Goal: Information Seeking & Learning: Understand process/instructions

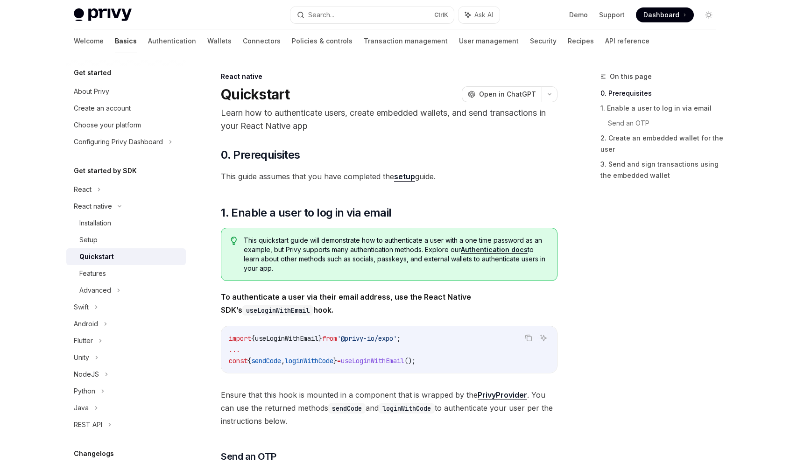
click at [409, 176] on link "setup" at bounding box center [404, 177] width 21 height 10
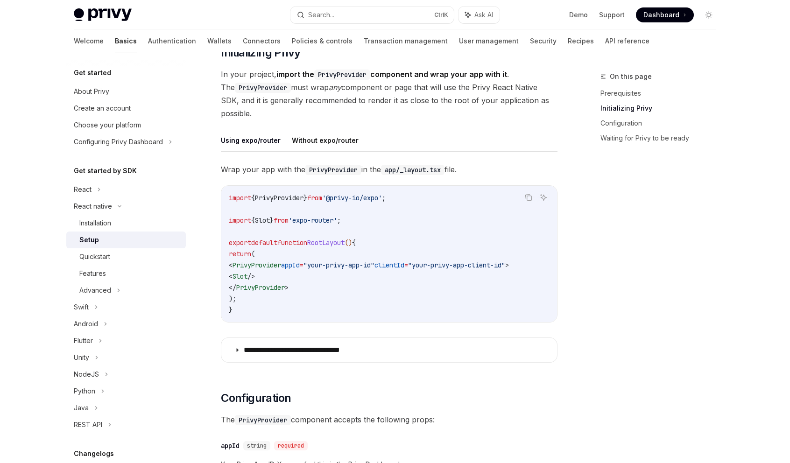
scroll to position [187, 0]
click at [322, 145] on button "Without expo/router" at bounding box center [325, 141] width 67 height 22
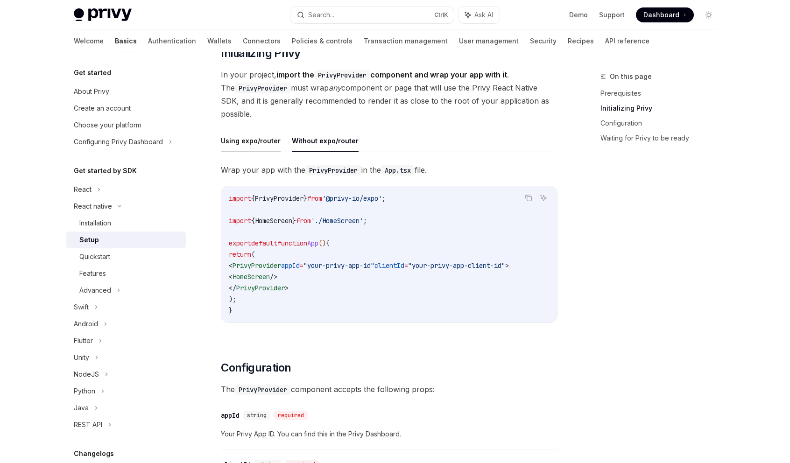
click at [250, 141] on button "Using expo/router" at bounding box center [251, 141] width 60 height 22
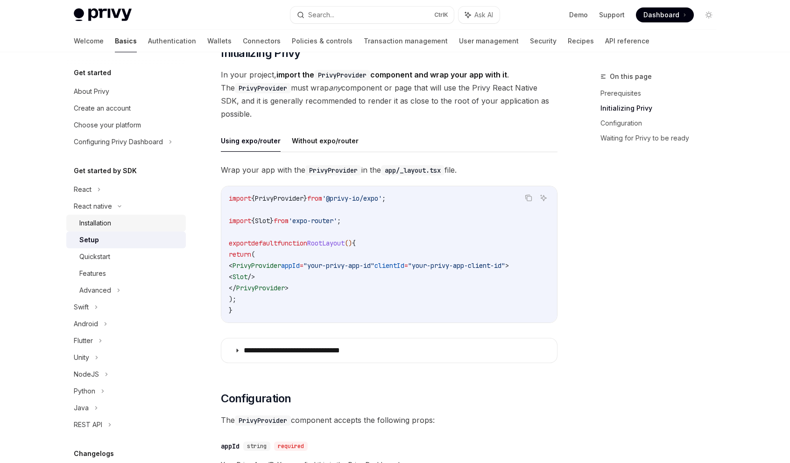
click at [121, 220] on div "Installation" at bounding box center [129, 223] width 101 height 11
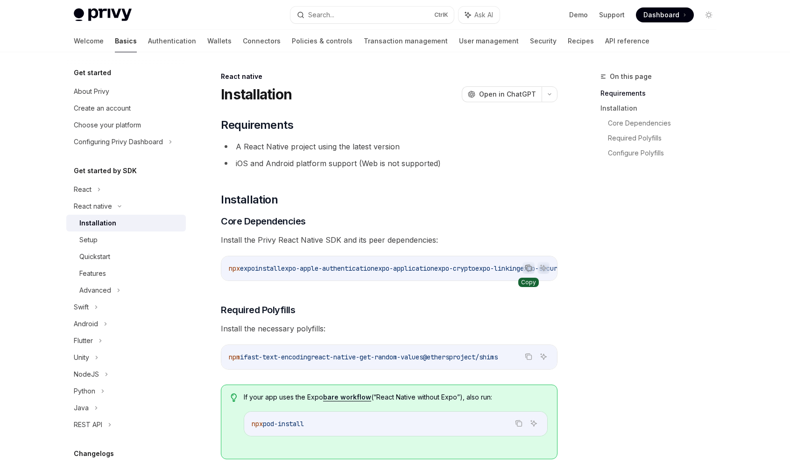
click at [529, 268] on icon "Copy the contents from the code block" at bounding box center [528, 267] width 7 height 7
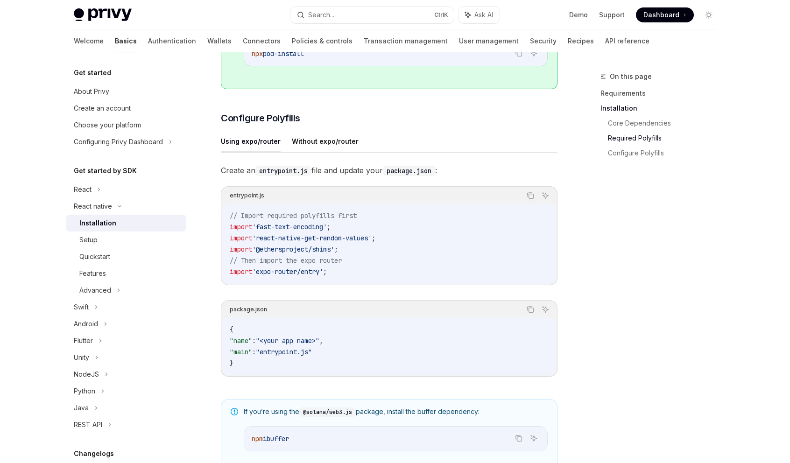
scroll to position [374, 0]
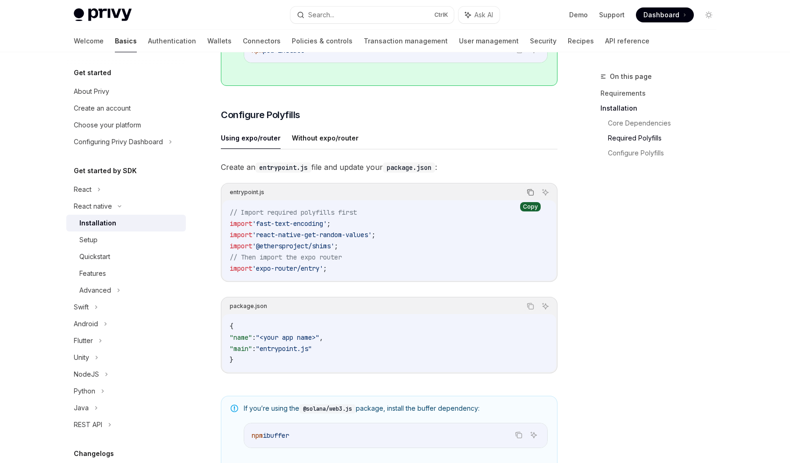
click at [526, 198] on button "Copy the contents from the code block" at bounding box center [530, 192] width 12 height 12
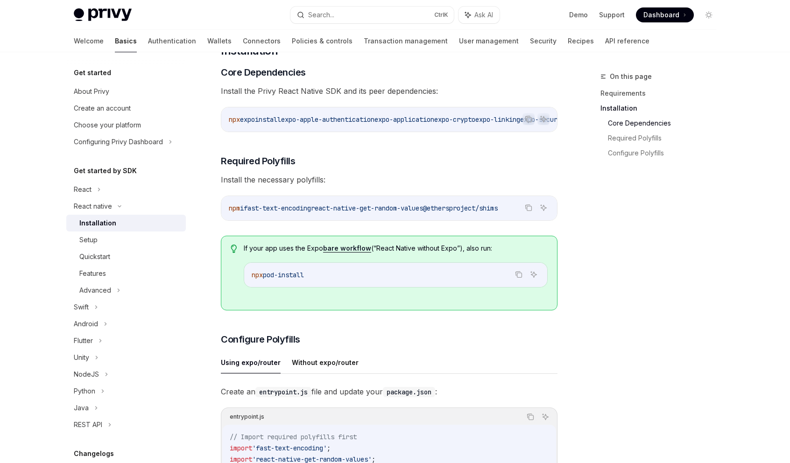
scroll to position [140, 0]
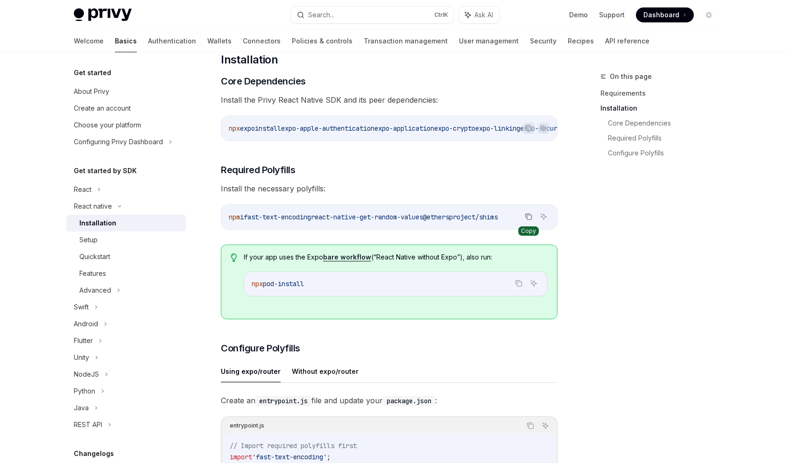
click at [529, 220] on icon "Copy the contents from the code block" at bounding box center [528, 216] width 7 height 7
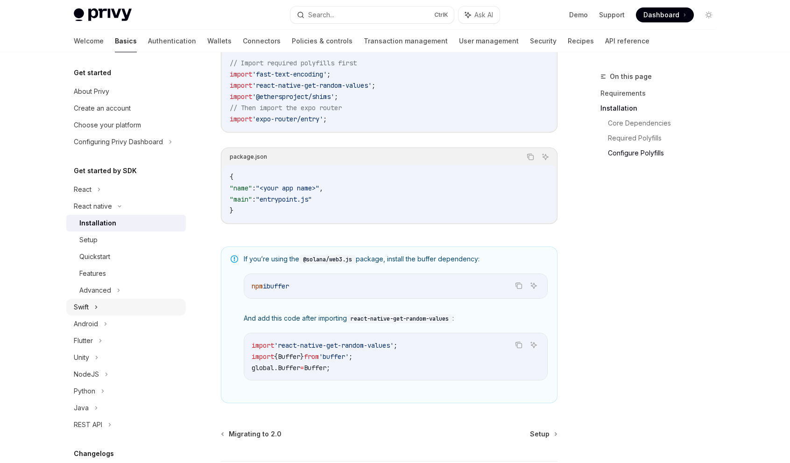
scroll to position [419, 0]
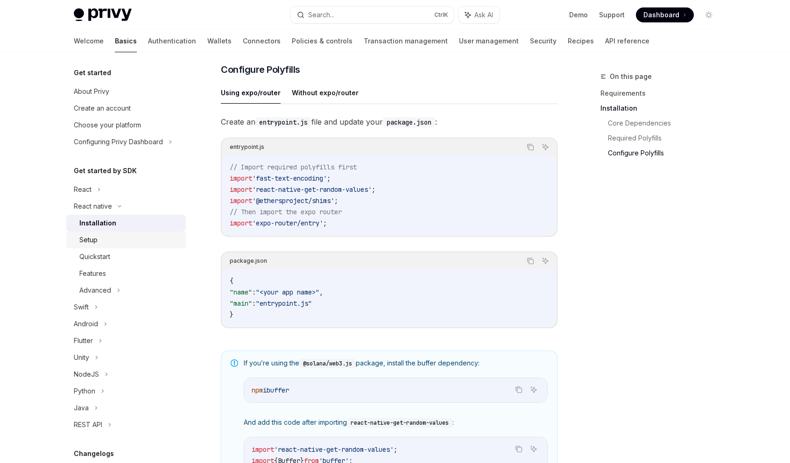
click at [128, 239] on div "Setup" at bounding box center [129, 239] width 101 height 11
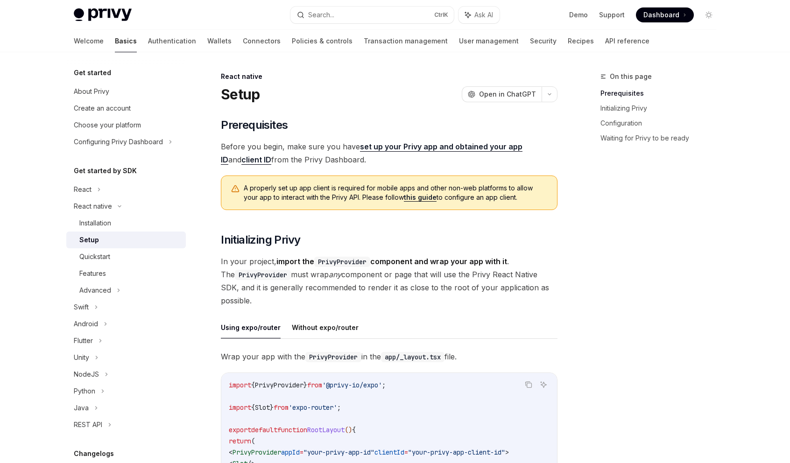
scroll to position [233, 0]
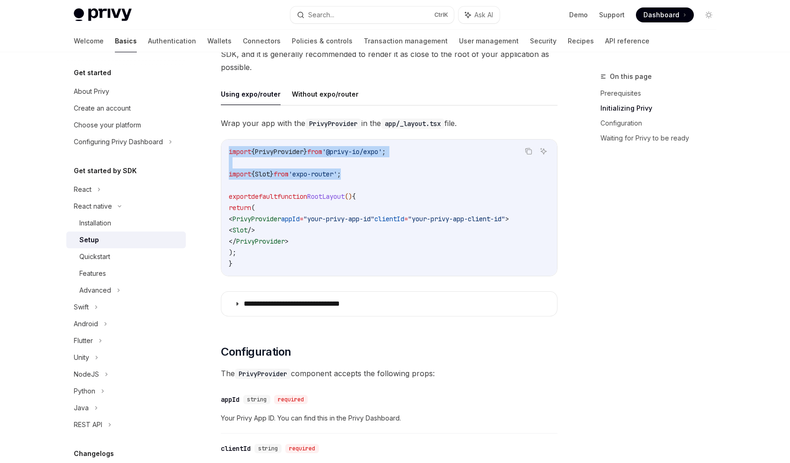
drag, startPoint x: 367, startPoint y: 175, endPoint x: 215, endPoint y: 151, distance: 153.7
click at [215, 151] on div "React native Setup OpenAI Open in ChatGPT OpenAI Open in ChatGPT ​ Prerequisite…" at bounding box center [302, 446] width 516 height 1218
copy code "import { PrivyProvider } from '@privy-io/expo' ; import { Slot } from 'expo-rou…"
click at [252, 253] on code "import { PrivyProvider } from '@privy-io/expo' ; import { Slot } from 'expo-rou…" at bounding box center [389, 207] width 321 height 123
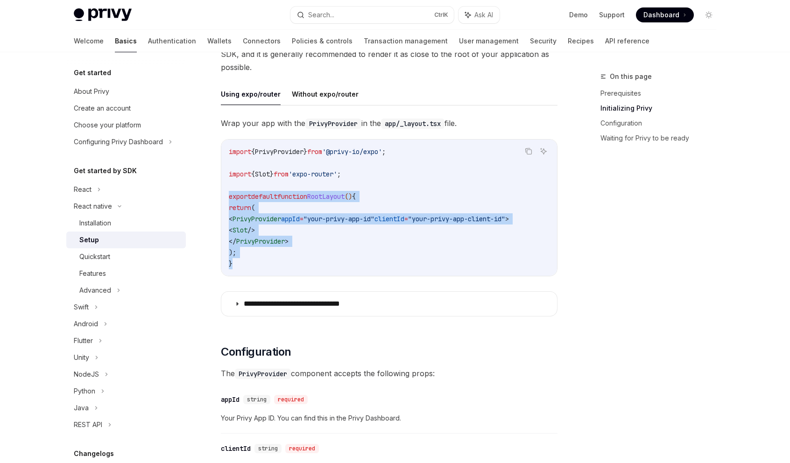
drag, startPoint x: 244, startPoint y: 261, endPoint x: 213, endPoint y: 199, distance: 68.7
click at [213, 199] on div "React native Setup OpenAI Open in ChatGPT OpenAI Open in ChatGPT ​ Prerequisite…" at bounding box center [302, 446] width 516 height 1218
copy code "export default function RootLayout () { return ( < PrivyProvider appId = "your-…"
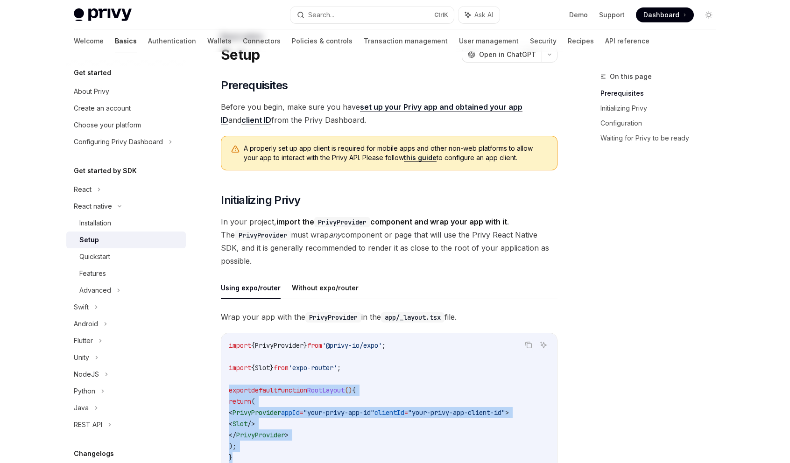
scroll to position [0, 0]
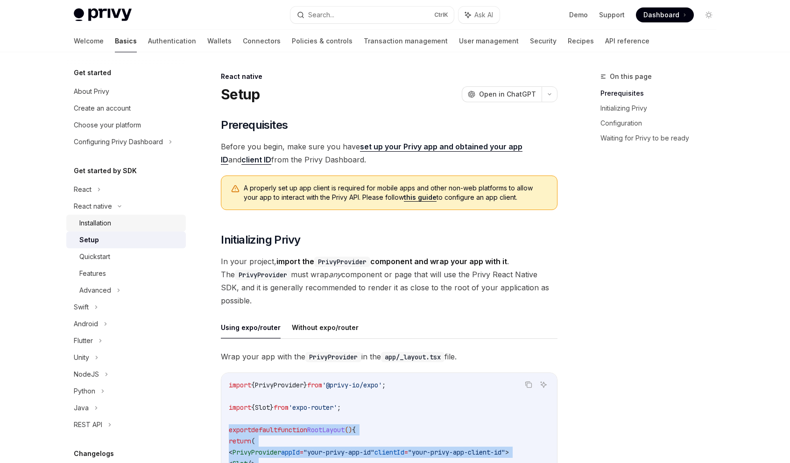
click at [111, 219] on div "Installation" at bounding box center [95, 223] width 32 height 11
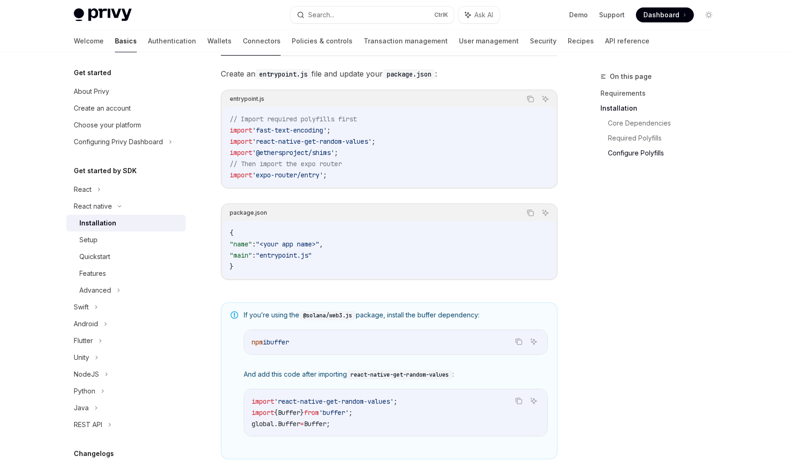
scroll to position [606, 0]
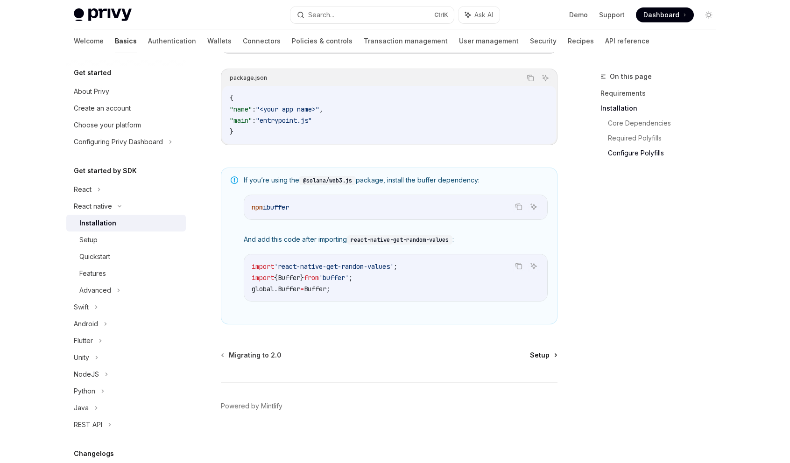
click at [540, 359] on span "Setup" at bounding box center [540, 355] width 20 height 9
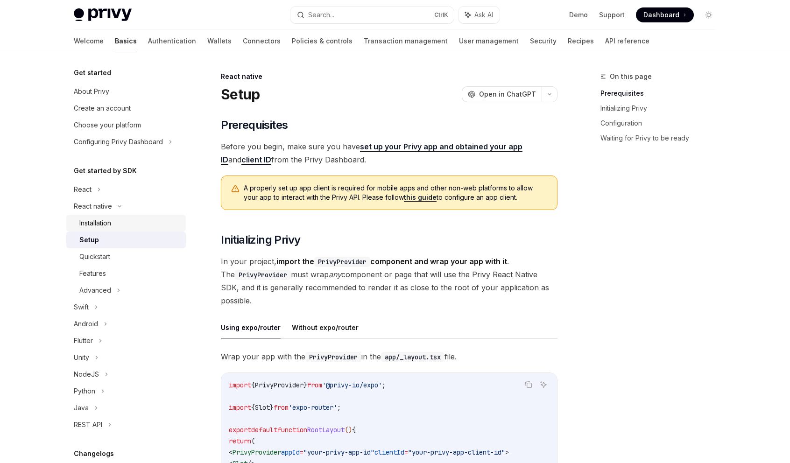
click at [111, 221] on div "Installation" at bounding box center [95, 223] width 32 height 11
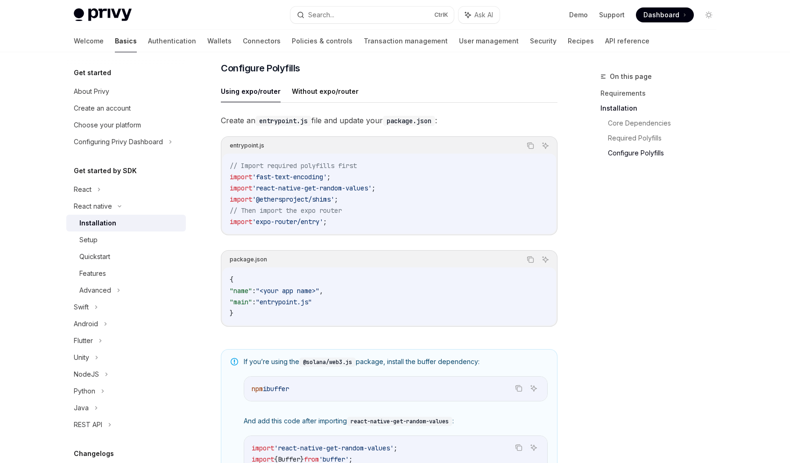
scroll to position [606, 0]
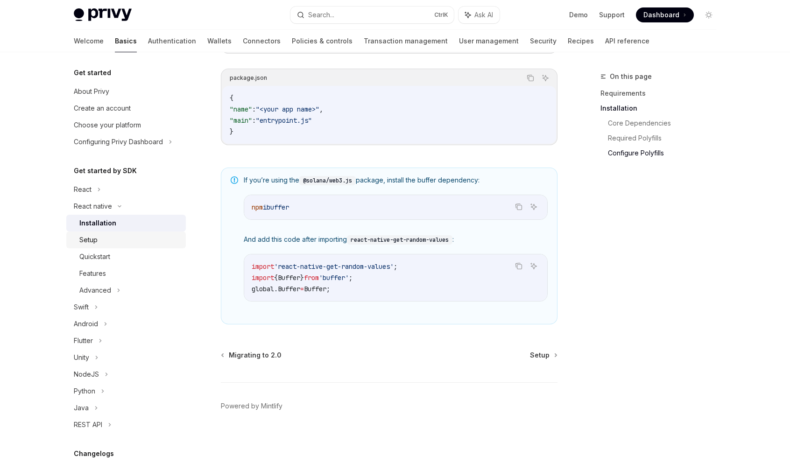
click at [118, 244] on div "Setup" at bounding box center [129, 239] width 101 height 11
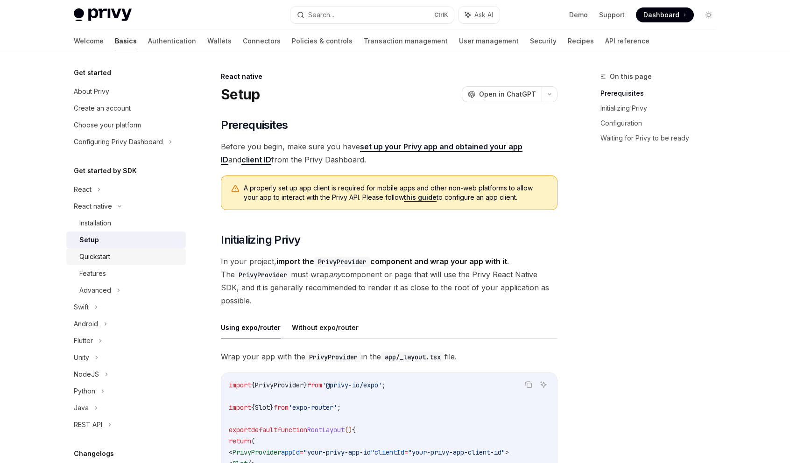
click at [115, 258] on div "Quickstart" at bounding box center [129, 256] width 101 height 11
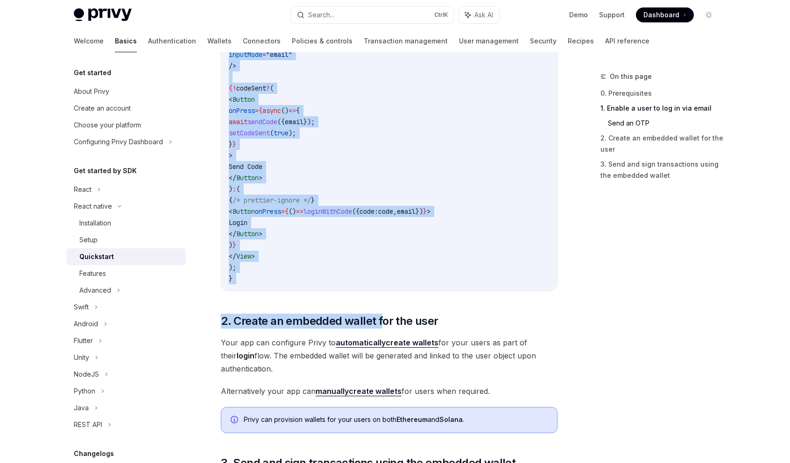
scroll to position [654, 0]
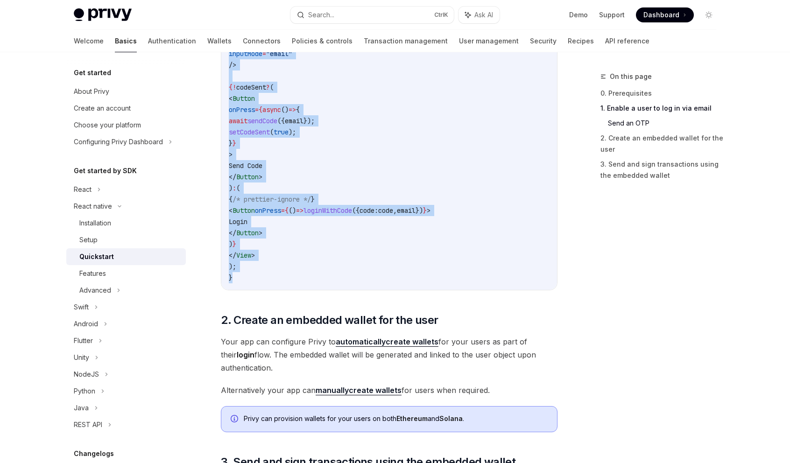
drag, startPoint x: 224, startPoint y: 233, endPoint x: 303, endPoint y: 275, distance: 89.2
click at [303, 275] on div "import { useLoginWithEmail } from '@privy-io/expo' ; export function LoginScree…" at bounding box center [389, 70] width 336 height 439
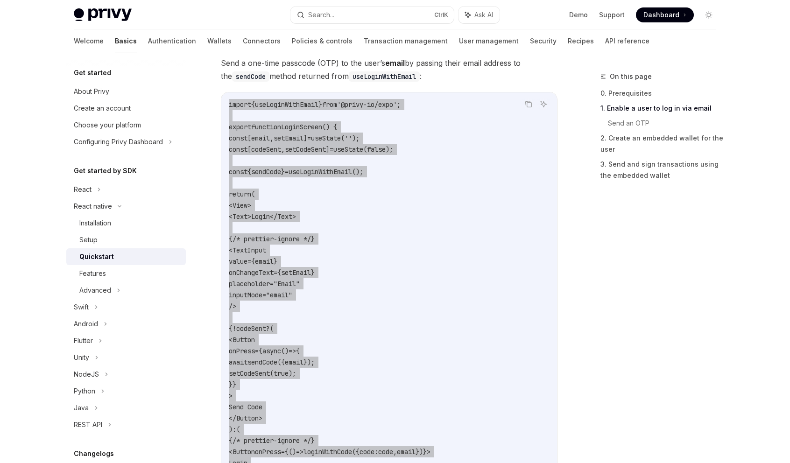
scroll to position [327, 0]
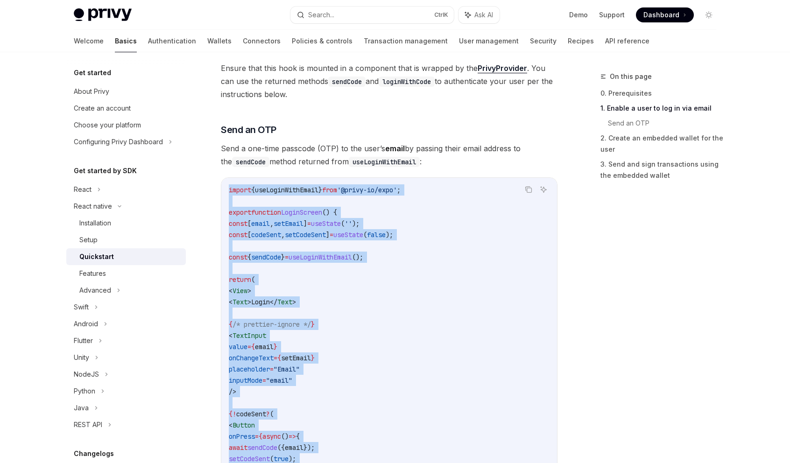
click at [390, 345] on code "import { useLoginWithEmail } from '@privy-io/expo' ; export function LoginScree…" at bounding box center [389, 397] width 321 height 426
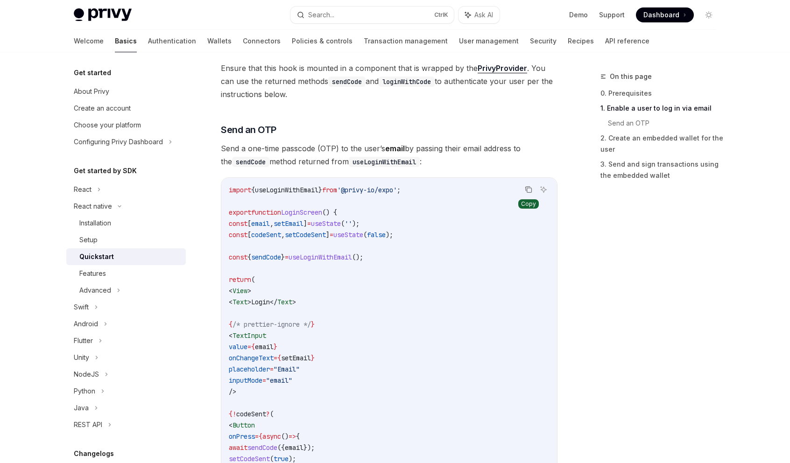
click at [533, 191] on button "Copy the contents from the code block" at bounding box center [529, 190] width 12 height 12
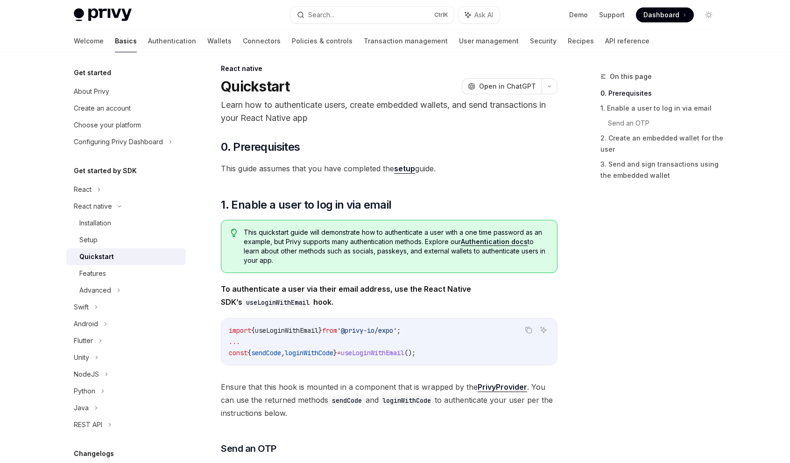
scroll to position [0, 0]
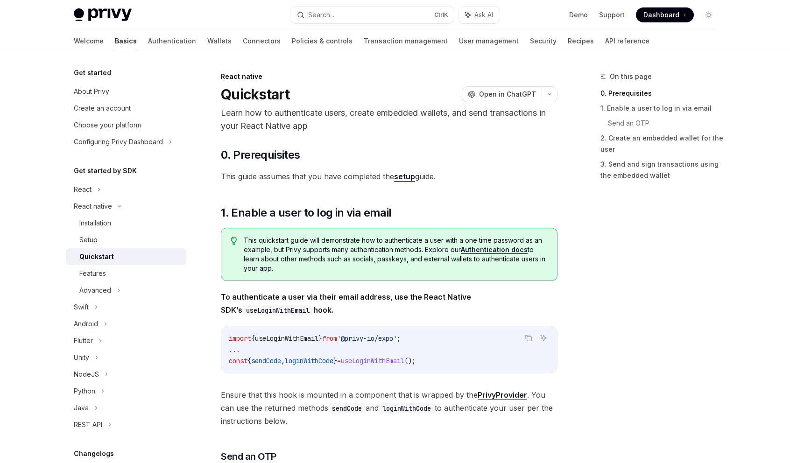
click at [399, 180] on link "setup" at bounding box center [404, 177] width 21 height 10
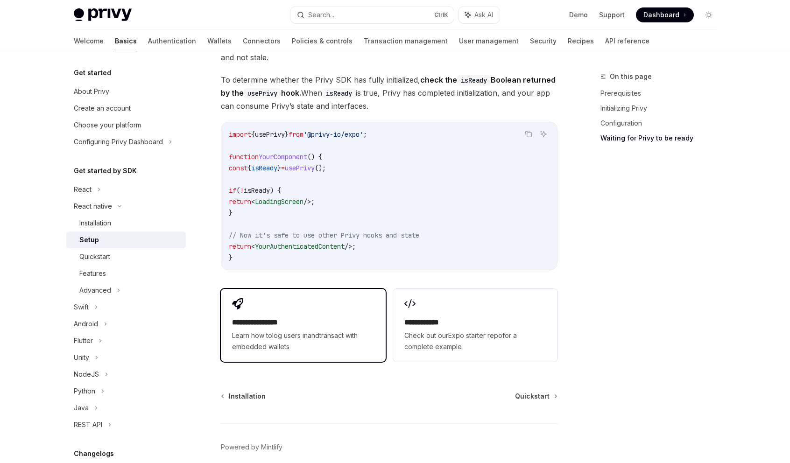
scroll to position [770, 0]
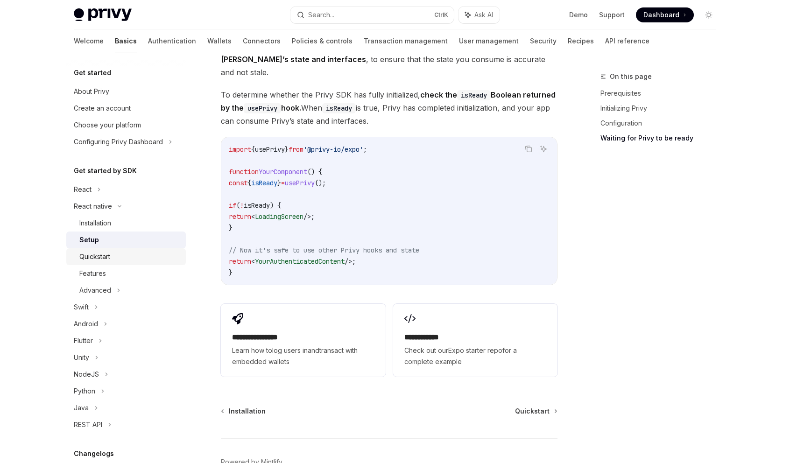
click at [127, 259] on div "Quickstart" at bounding box center [129, 256] width 101 height 11
type textarea "*"
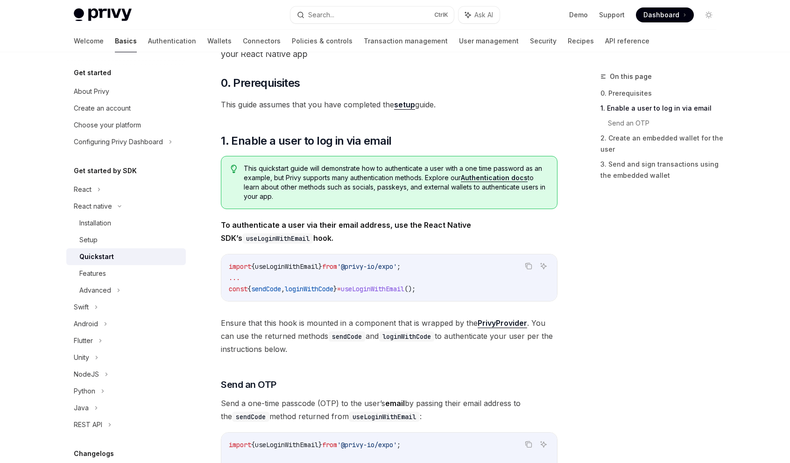
scroll to position [187, 0]
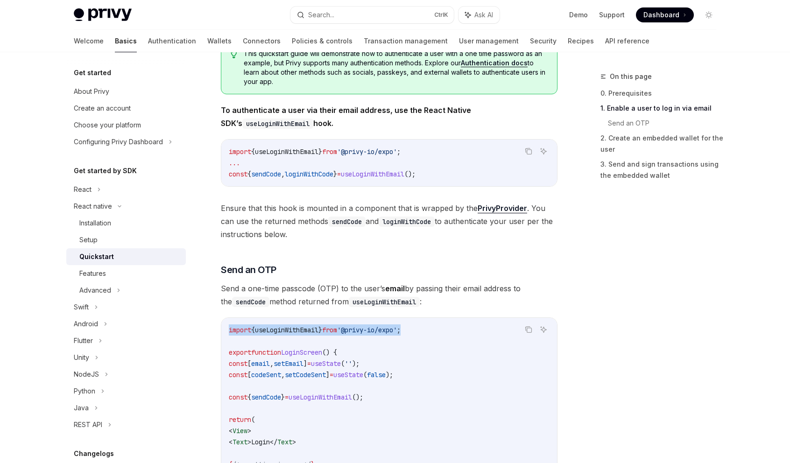
drag, startPoint x: 424, startPoint y: 333, endPoint x: 227, endPoint y: 332, distance: 197.1
copy span "import { useLoginWithEmail } from '@privy-io/expo' ;"
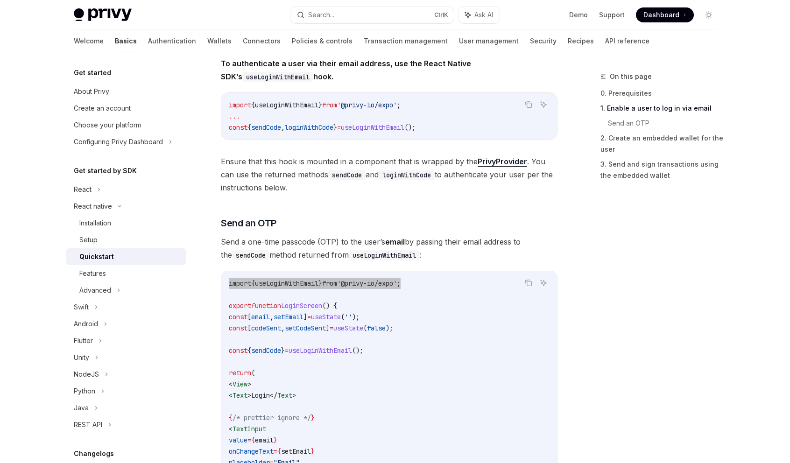
scroll to position [327, 0]
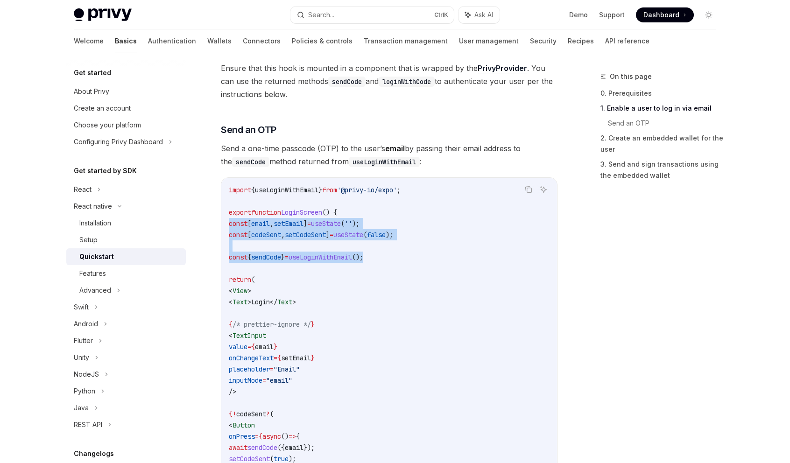
drag, startPoint x: 397, startPoint y: 256, endPoint x: 214, endPoint y: 229, distance: 185.0
copy code "const [ email , setEmail ] = useState ( '' ); const [ codeSent , setCodeSent ] …"
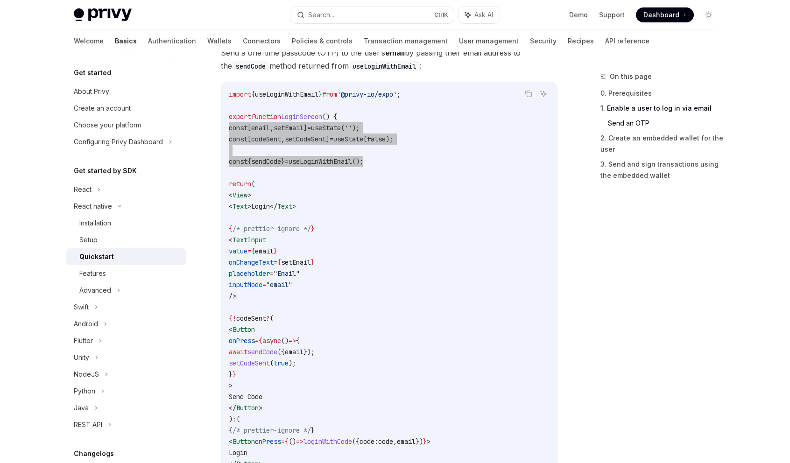
scroll to position [420, 0]
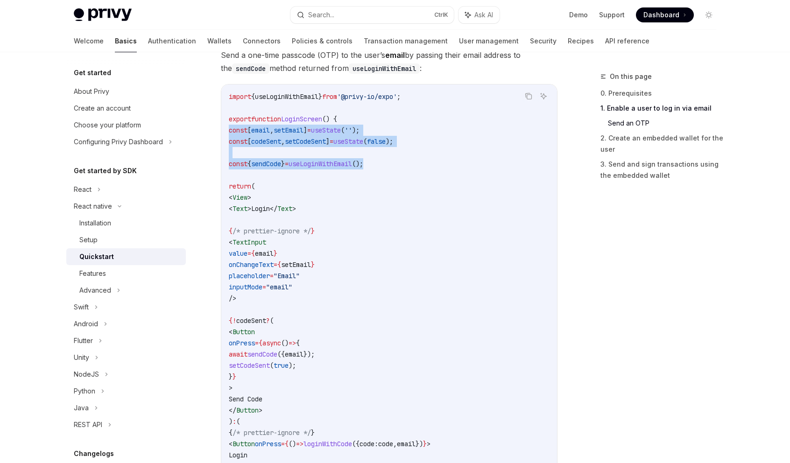
click at [304, 301] on code "import { useLoginWithEmail } from '@privy-io/expo' ; export function LoginScree…" at bounding box center [389, 304] width 321 height 426
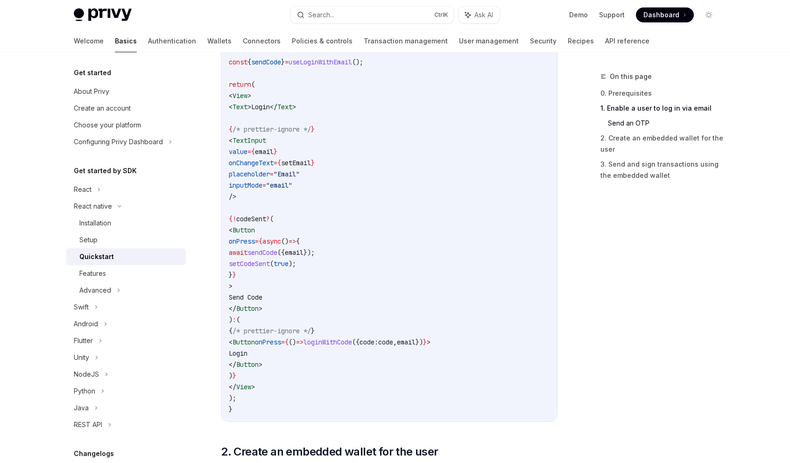
scroll to position [560, 0]
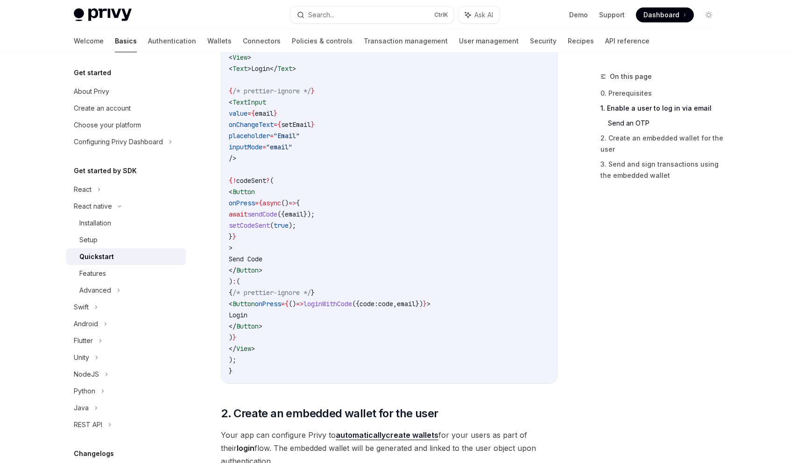
drag, startPoint x: 250, startPoint y: 231, endPoint x: 365, endPoint y: 345, distance: 161.5
click at [365, 345] on code "import { useLoginWithEmail } from '@privy-io/expo' ; export function LoginScree…" at bounding box center [389, 164] width 321 height 426
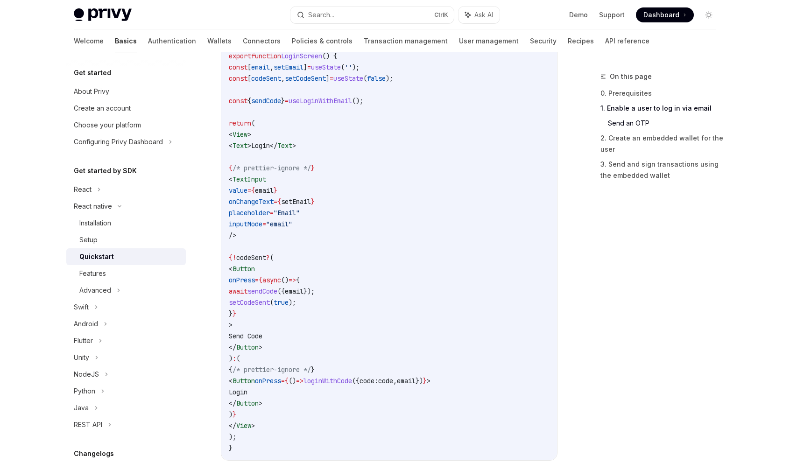
scroll to position [467, 0]
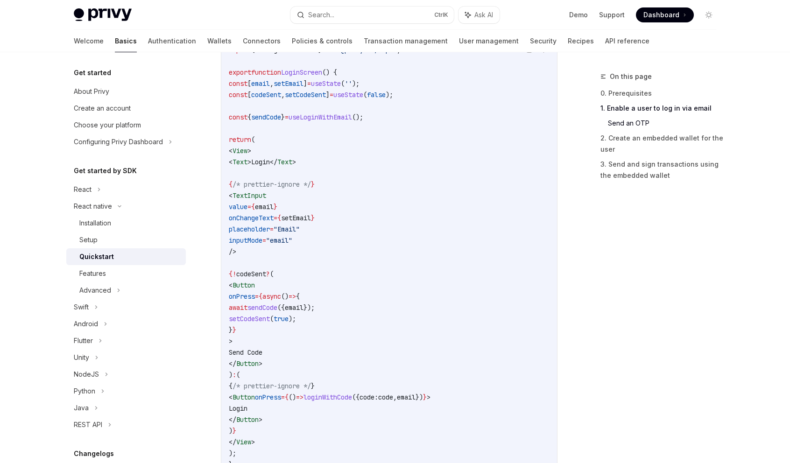
drag, startPoint x: 307, startPoint y: 218, endPoint x: 292, endPoint y: 210, distance: 16.5
click at [274, 218] on span "onChangeText" at bounding box center [251, 218] width 45 height 8
click at [233, 152] on span "<" at bounding box center [231, 151] width 4 height 8
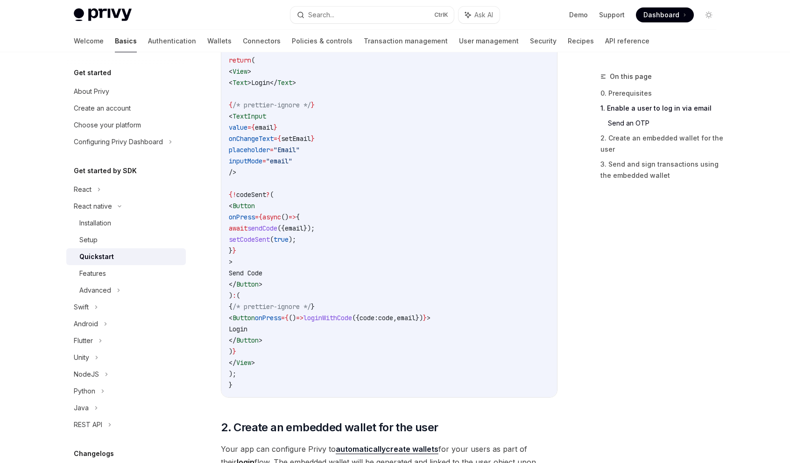
scroll to position [560, 0]
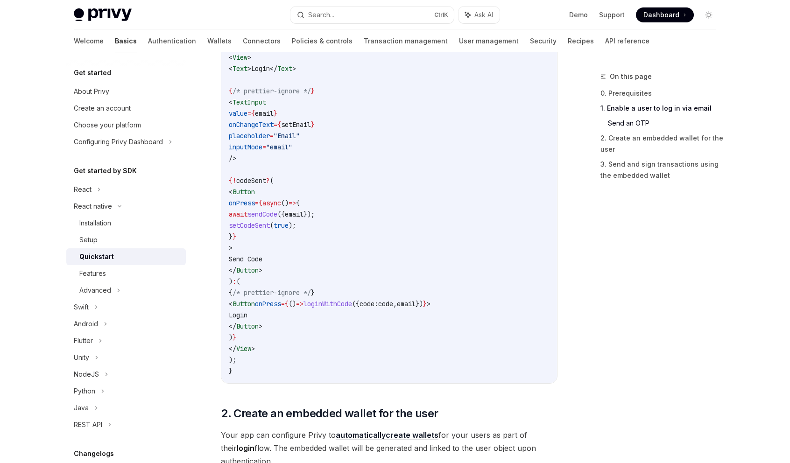
drag, startPoint x: 243, startPoint y: 152, endPoint x: 306, endPoint y: 347, distance: 204.7
click at [306, 347] on code "import { useLoginWithEmail } from '@privy-io/expo' ; export function LoginScree…" at bounding box center [389, 164] width 321 height 426
copy code "< View > < Text > Login </ Text > { /* prettier-ignore */ } < TextInput value =…"
click at [380, 270] on code "import { useLoginWithEmail } from '@privy-io/expo' ; export function LoginScree…" at bounding box center [389, 164] width 321 height 426
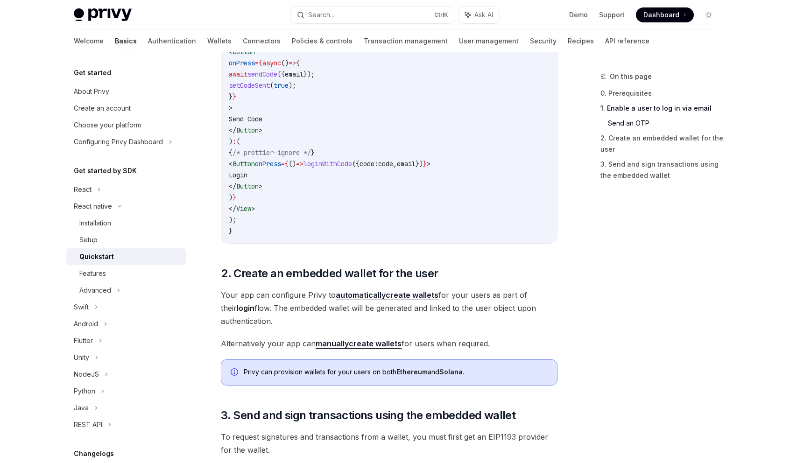
scroll to position [981, 0]
